Goal: Transaction & Acquisition: Subscribe to service/newsletter

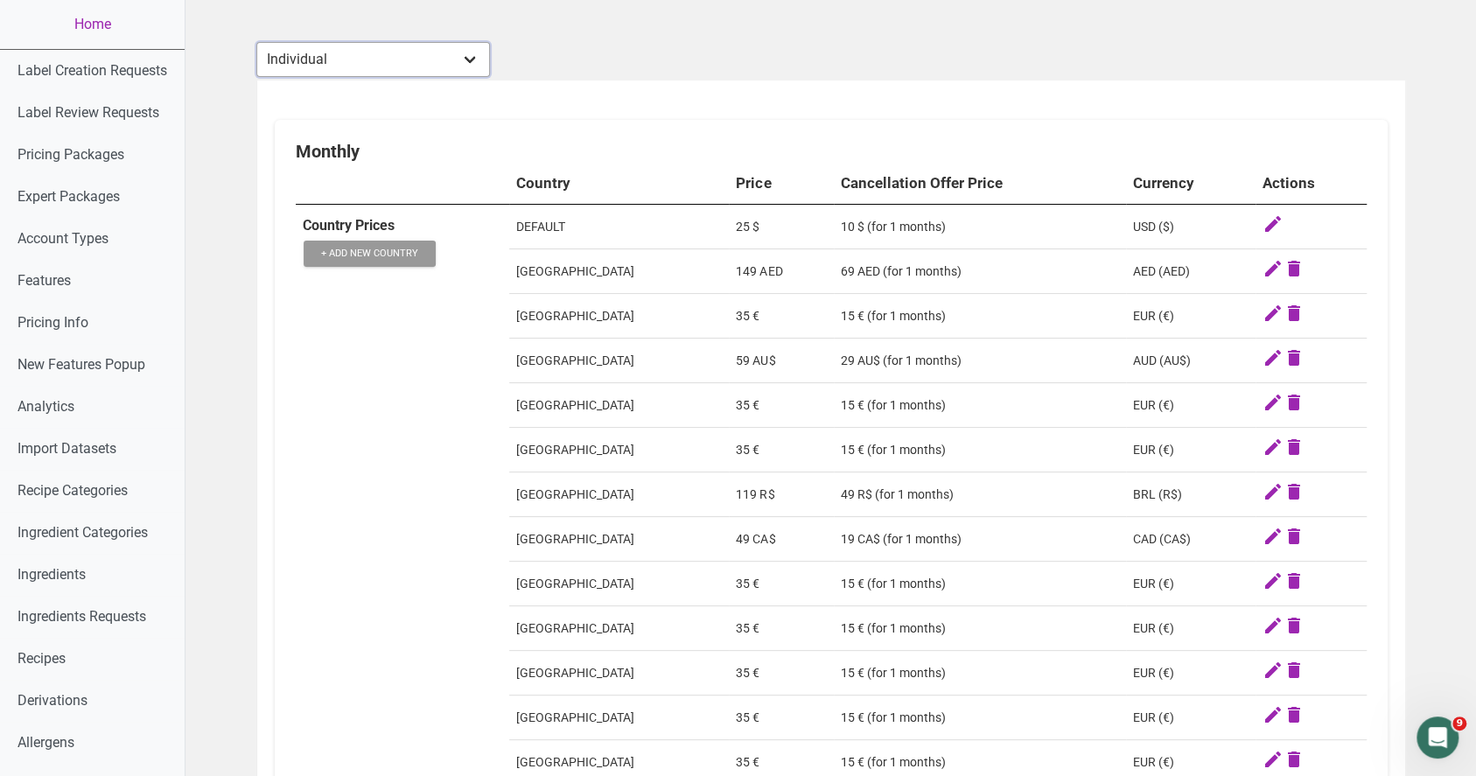
click at [455, 60] on select "Individual Essential Pro Business Old Enterprise 3 Users (799$) Old Enterprise …" at bounding box center [373, 59] width 234 height 35
click at [256, 42] on select "Individual Essential Pro Business Old Enterprise 3 Users (799$) Old Enterprise …" at bounding box center [373, 59] width 234 height 35
click at [414, 67] on select "Individual Essential Pro Business Old Enterprise 3 Users (799$) Old Enterprise …" at bounding box center [373, 59] width 234 height 35
click at [256, 42] on select "Individual Essential Pro Business Old Enterprise 3 Users (799$) Old Enterprise …" at bounding box center [373, 59] width 234 height 35
click at [439, 67] on select "Individual Essential Pro Business Old Enterprise 3 Users (799$) Old Enterprise …" at bounding box center [373, 59] width 234 height 35
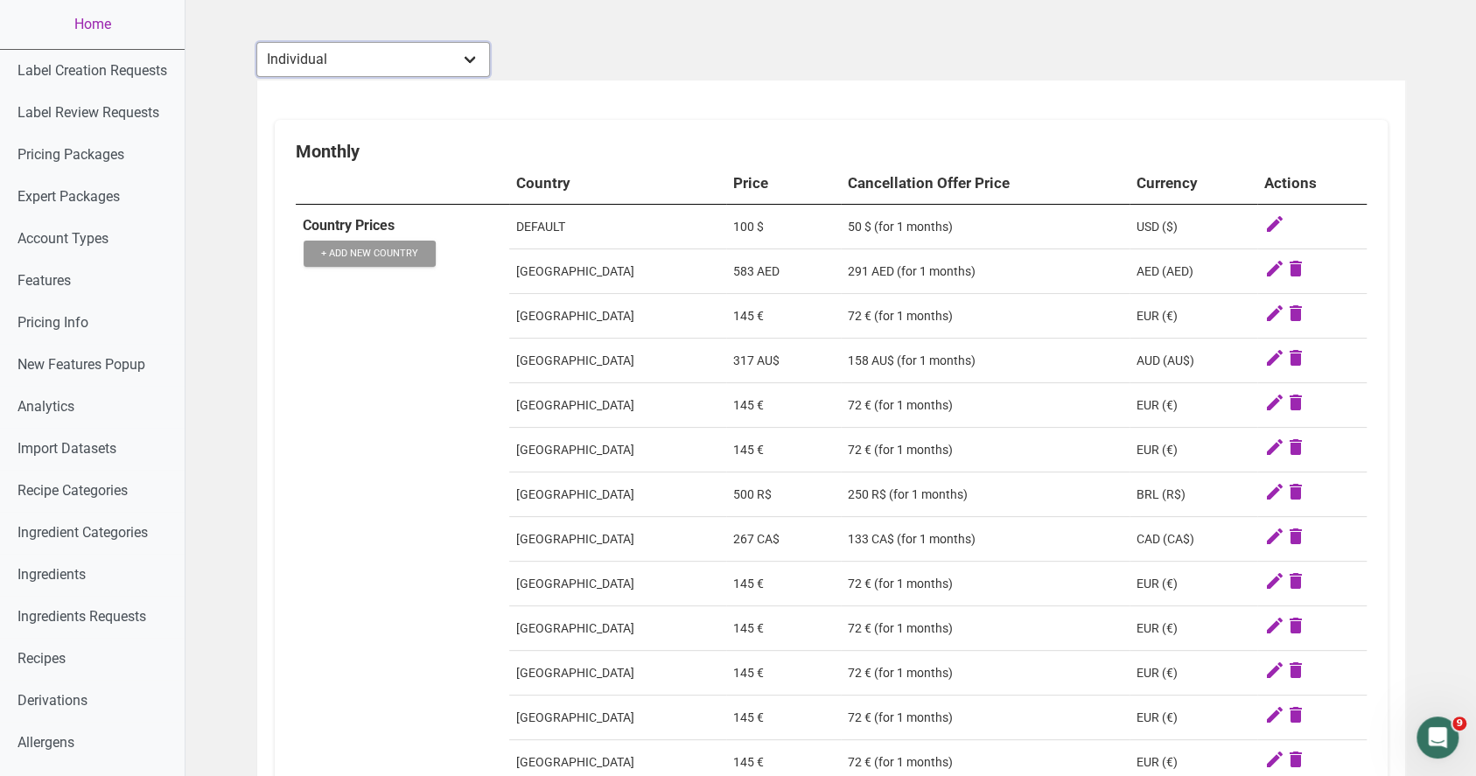
click at [256, 42] on select "Individual Essential Pro Business Old Enterprise 3 Users (799$) Old Enterprise …" at bounding box center [373, 59] width 234 height 35
click at [412, 63] on select "Individual Essential Pro Business Old Enterprise 3 Users (799$) Old Enterprise …" at bounding box center [373, 59] width 234 height 35
click at [375, 44] on select "Individual Essential Pro Business Old Enterprise 3 Users (799$) Old Enterprise …" at bounding box center [373, 59] width 234 height 35
select select "30"
click at [256, 42] on select "Individual Essential Pro Business Old Enterprise 3 Users (799$) Old Enterprise …" at bounding box center [373, 59] width 234 height 35
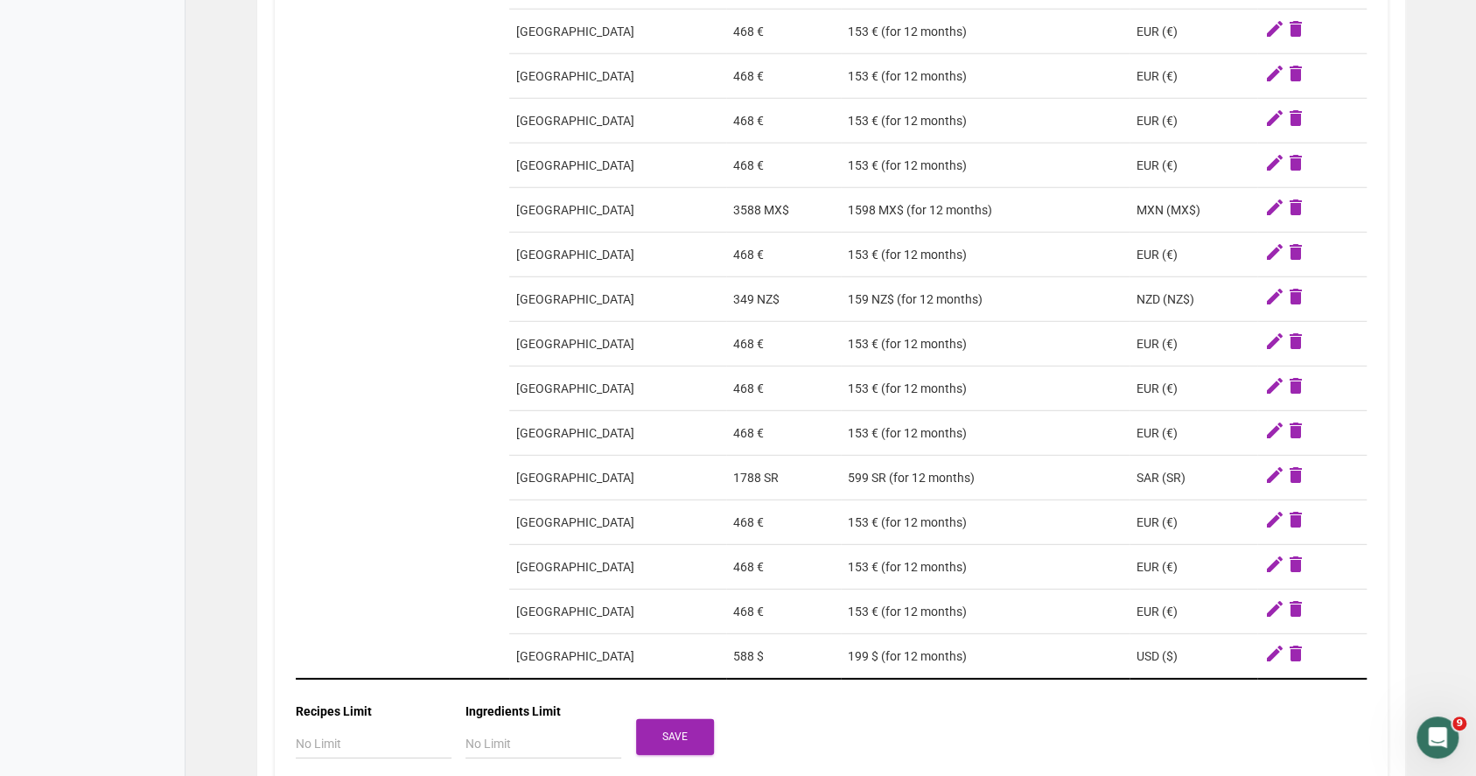
scroll to position [3219, 0]
